Goal: Information Seeking & Learning: Learn about a topic

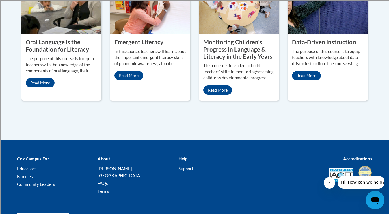
scroll to position [345, 0]
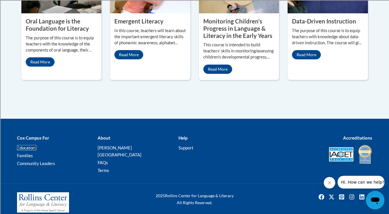
click at [25, 148] on link "Educators" at bounding box center [26, 147] width 19 height 5
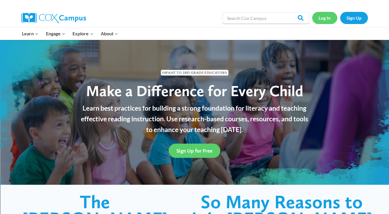
click at [322, 17] on link "Log In" at bounding box center [324, 18] width 25 height 12
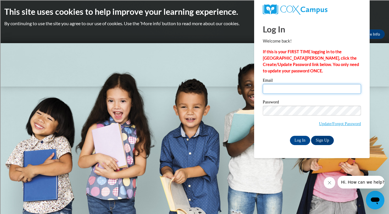
type input "frankll@mcfsd.org"
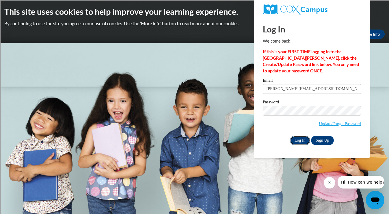
click at [300, 141] on input "Log In" at bounding box center [300, 140] width 20 height 9
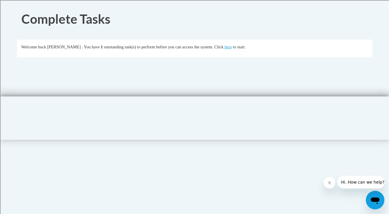
click at [237, 50] on div "Welcome back [PERSON_NAME] . You have 1 outstanding task(s) to perform before y…" at bounding box center [194, 47] width 347 height 6
click at [232, 49] on link "here" at bounding box center [228, 46] width 7 height 5
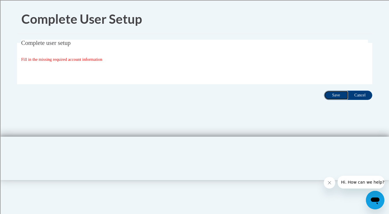
click at [336, 98] on input "Save" at bounding box center [336, 94] width 24 height 9
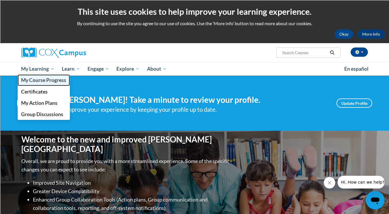
click at [39, 79] on span "My Course Progress" at bounding box center [43, 80] width 45 height 6
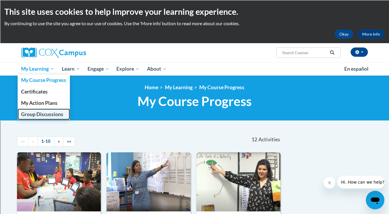
click at [57, 114] on span "Group Discussions" at bounding box center [42, 114] width 42 height 6
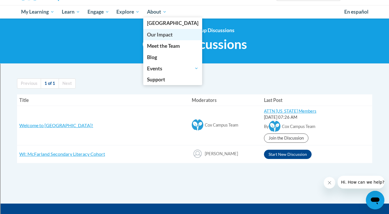
scroll to position [61, 0]
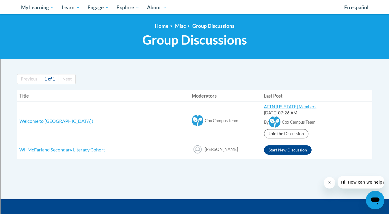
click at [97, 153] on h3 "WI: McFarland Secondary Literacy Cohort" at bounding box center [103, 149] width 168 height 7
click at [296, 152] on button "Start New Discussion" at bounding box center [288, 149] width 48 height 9
click at [62, 149] on span "WI: McFarland Secondary Literacy Cohort" at bounding box center [62, 148] width 86 height 5
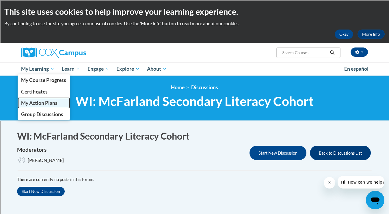
click at [39, 105] on span "My Action Plans" at bounding box center [39, 103] width 36 height 6
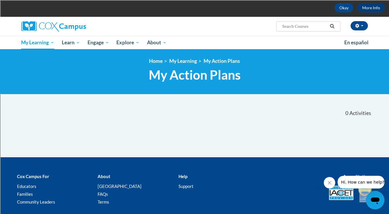
scroll to position [28, 0]
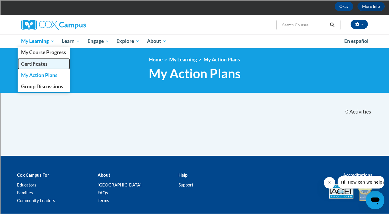
click at [36, 67] on link "Certificates" at bounding box center [44, 63] width 53 height 11
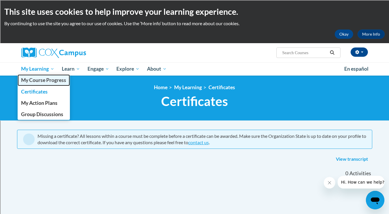
click at [45, 83] on link "My Course Progress" at bounding box center [44, 79] width 53 height 11
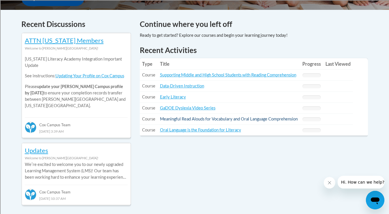
scroll to position [234, 0]
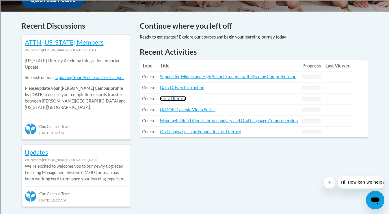
click at [177, 99] on link "Early Literacy" at bounding box center [173, 98] width 26 height 5
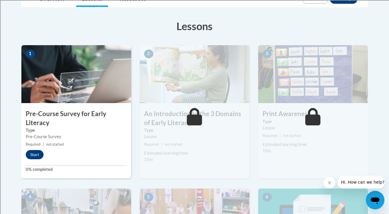
scroll to position [150, 0]
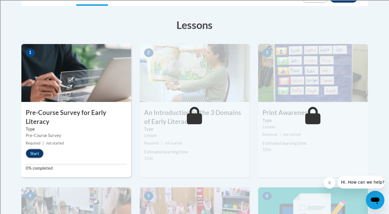
click at [40, 155] on button "Start" at bounding box center [35, 153] width 18 height 9
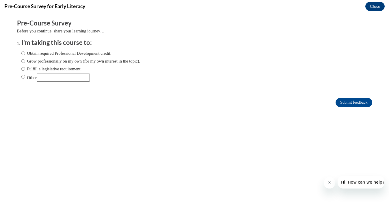
scroll to position [0, 0]
click at [23, 53] on input "Obtain required Professional Development credit." at bounding box center [23, 53] width 4 height 6
radio input "true"
click at [25, 60] on label "Grow professionally on my own (for my own interest in the topic)." at bounding box center [80, 61] width 119 height 6
click at [25, 60] on input "Grow professionally on my own (for my own interest in the topic)." at bounding box center [23, 61] width 4 height 6
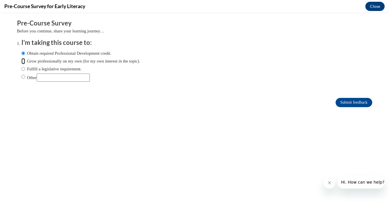
radio input "true"
click at [23, 54] on input "Obtain required Professional Development credit." at bounding box center [23, 53] width 4 height 6
radio input "true"
click at [344, 103] on input "Submit feedback" at bounding box center [354, 102] width 36 height 9
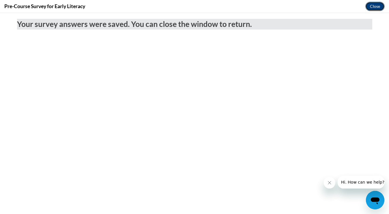
click at [372, 7] on button "Close" at bounding box center [375, 6] width 19 height 9
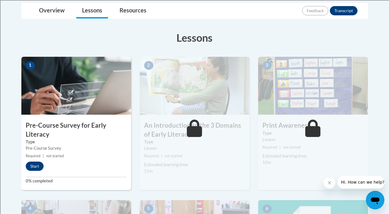
scroll to position [140, 0]
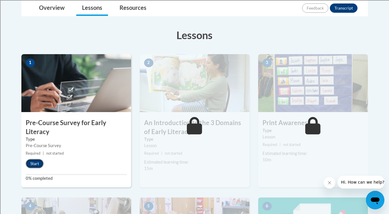
click at [33, 166] on button "Start" at bounding box center [35, 163] width 18 height 9
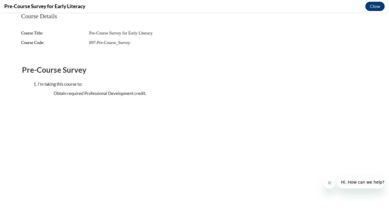
scroll to position [0, 0]
click at [374, 8] on button "Close" at bounding box center [375, 6] width 19 height 9
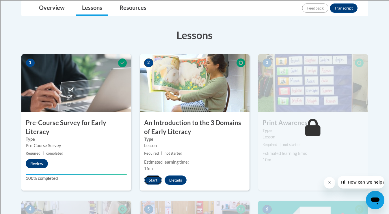
click at [148, 181] on button "Start" at bounding box center [153, 179] width 18 height 9
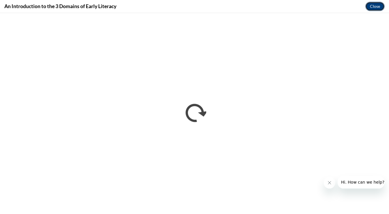
click at [371, 5] on button "Close" at bounding box center [375, 6] width 19 height 9
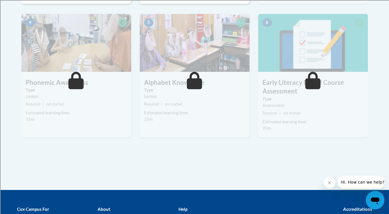
scroll to position [322, 0]
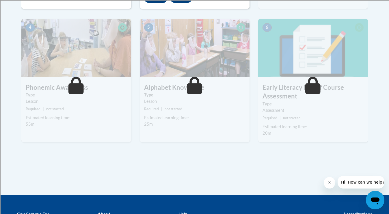
click at [381, 58] on body "This site uses cookies to help improve your learning experience. By continuing …" at bounding box center [194, 6] width 389 height 656
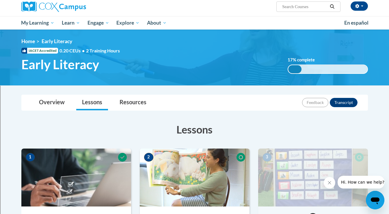
scroll to position [0, 0]
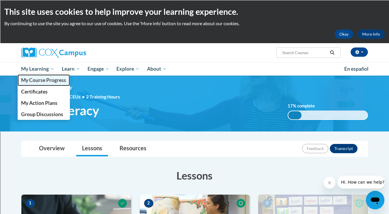
click at [34, 81] on span "My Course Progress" at bounding box center [43, 80] width 45 height 6
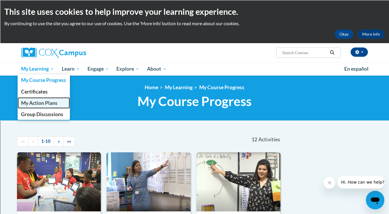
click at [40, 106] on link "My Action Plans" at bounding box center [44, 102] width 53 height 11
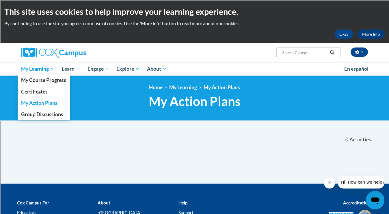
click at [46, 70] on span "My Learning" at bounding box center [37, 68] width 33 height 7
click at [34, 68] on span "My Learning" at bounding box center [37, 68] width 33 height 7
click at [35, 79] on span "My Course Progress" at bounding box center [43, 80] width 45 height 6
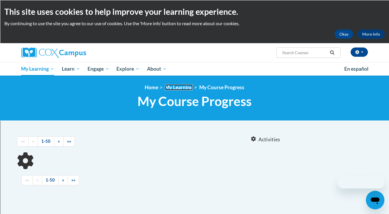
click at [174, 86] on link "My Learning" at bounding box center [179, 87] width 28 height 6
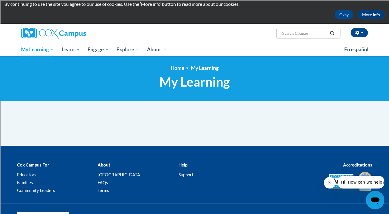
scroll to position [21, 0]
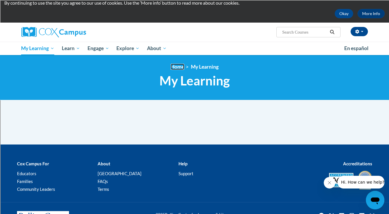
click at [180, 68] on link "Home" at bounding box center [178, 67] width 14 height 6
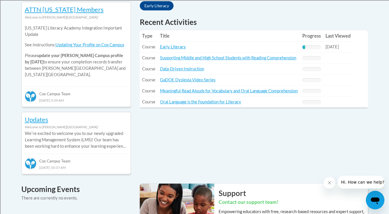
scroll to position [268, 0]
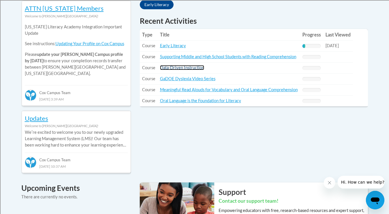
click at [184, 69] on link "Data-Driven Instruction" at bounding box center [182, 67] width 44 height 5
